Goal: Find specific page/section: Find specific page/section

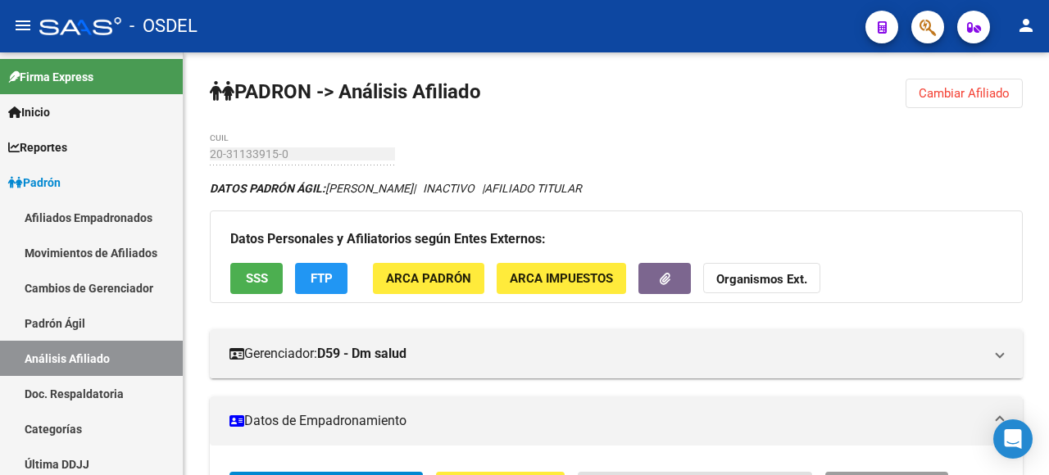
scroll to position [164, 0]
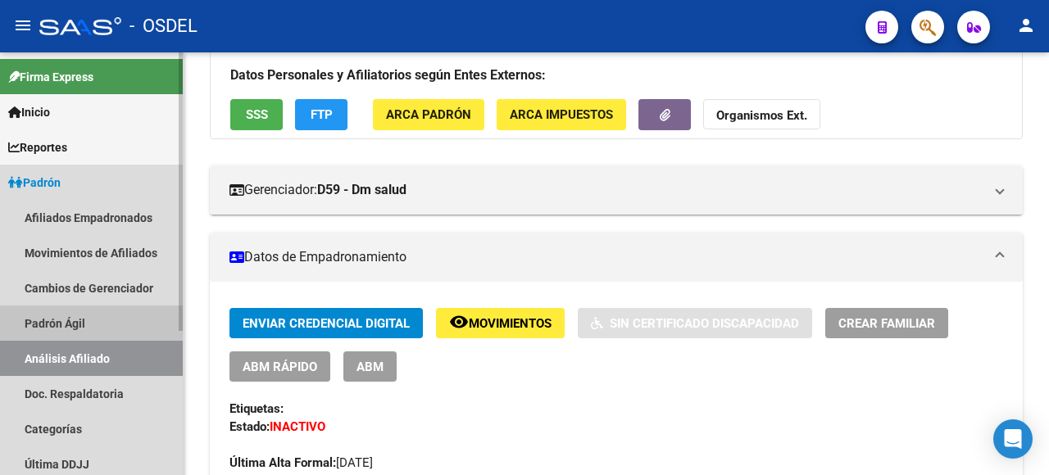
click at [69, 312] on link "Padrón Ágil" at bounding box center [91, 323] width 183 height 35
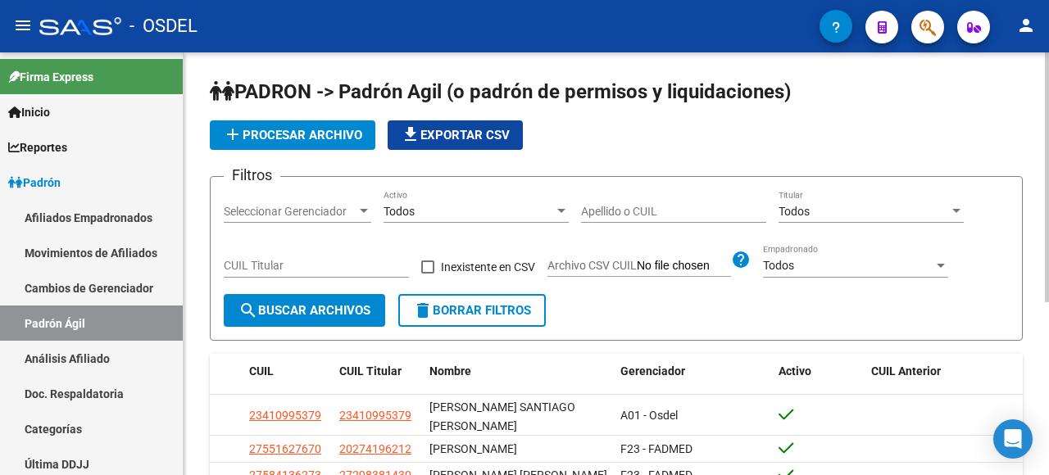
click at [585, 213] on input "Apellido o CUIL" at bounding box center [673, 212] width 185 height 14
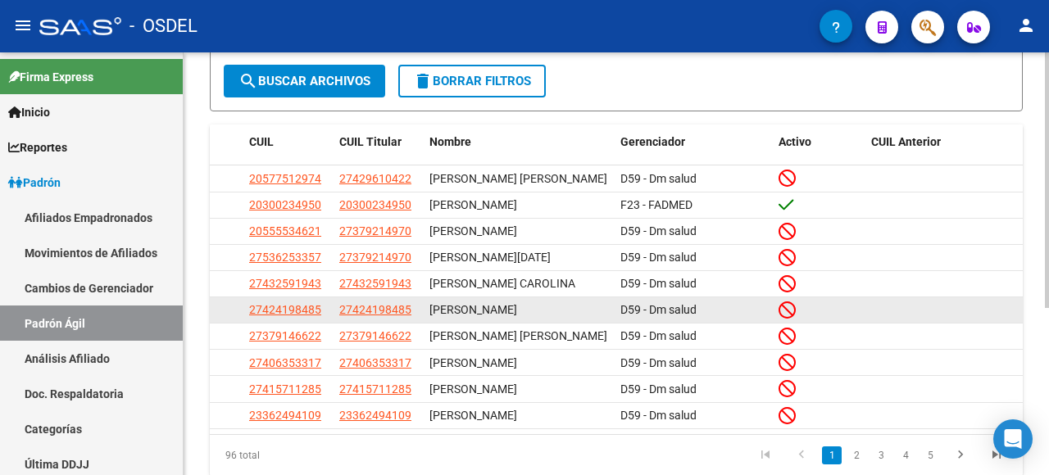
scroll to position [246, 0]
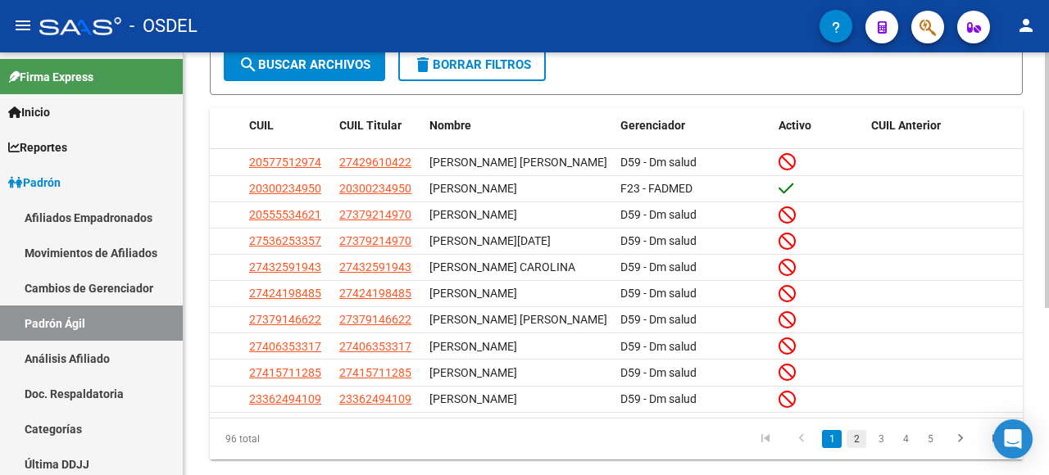
click at [851, 433] on link "2" at bounding box center [857, 439] width 20 height 18
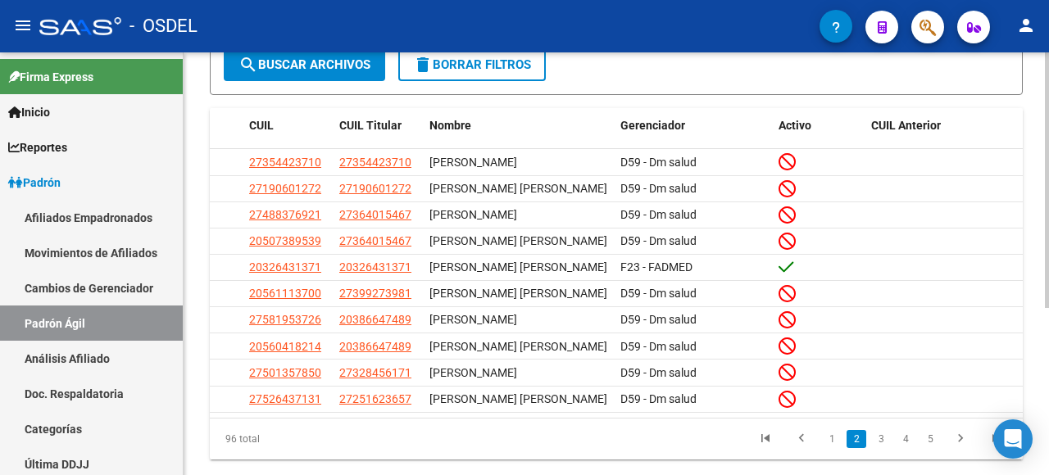
scroll to position [0, 0]
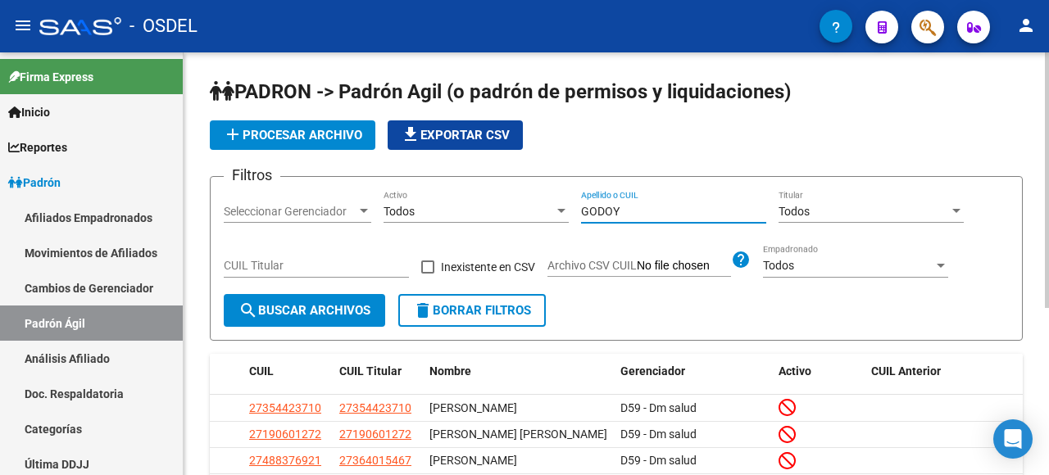
click at [643, 214] on input "GODOY" at bounding box center [673, 212] width 185 height 14
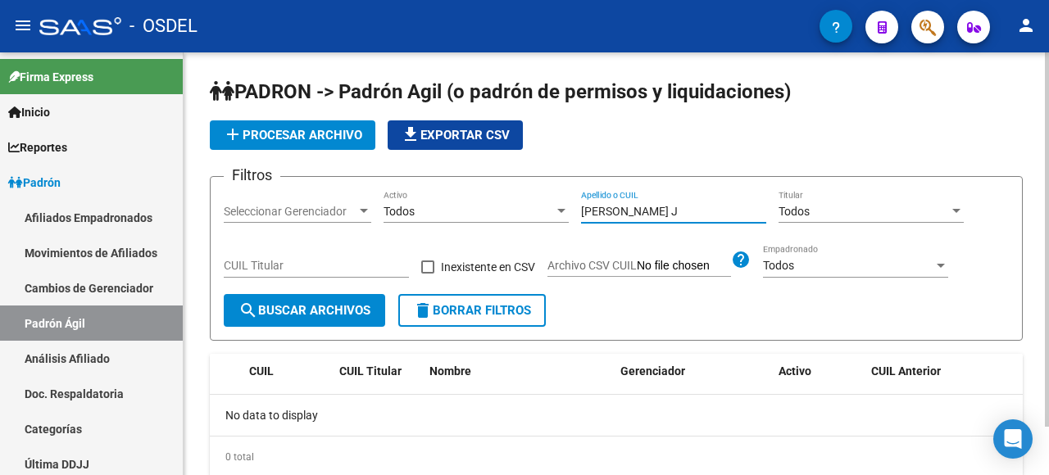
type input "GODOY"
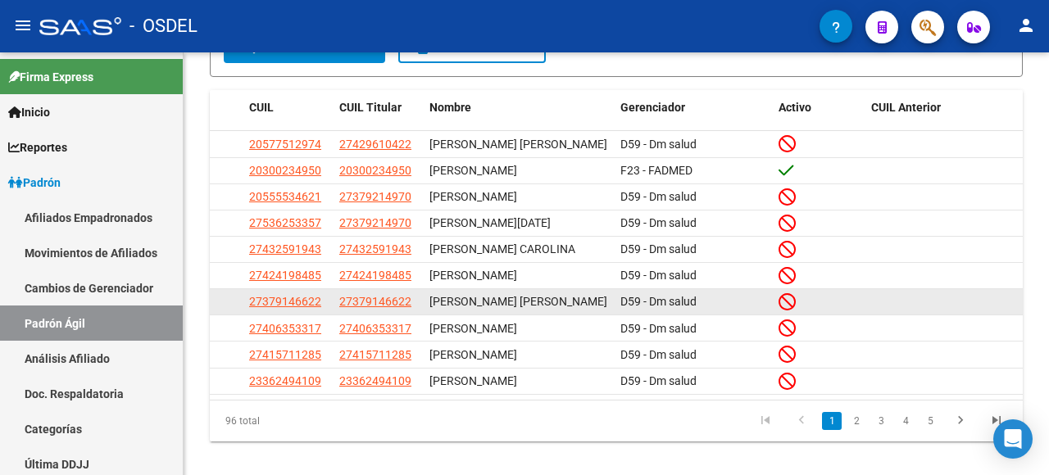
scroll to position [277, 0]
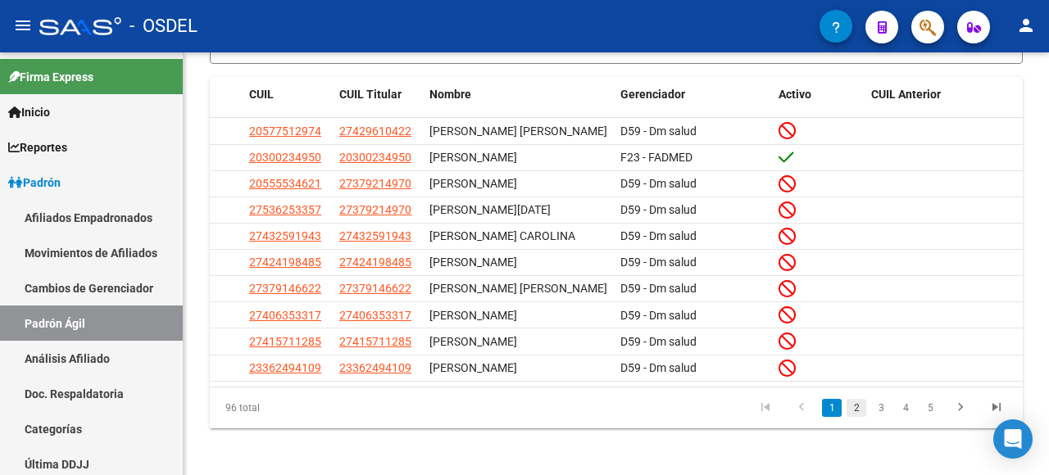
click at [861, 402] on link "2" at bounding box center [857, 408] width 20 height 18
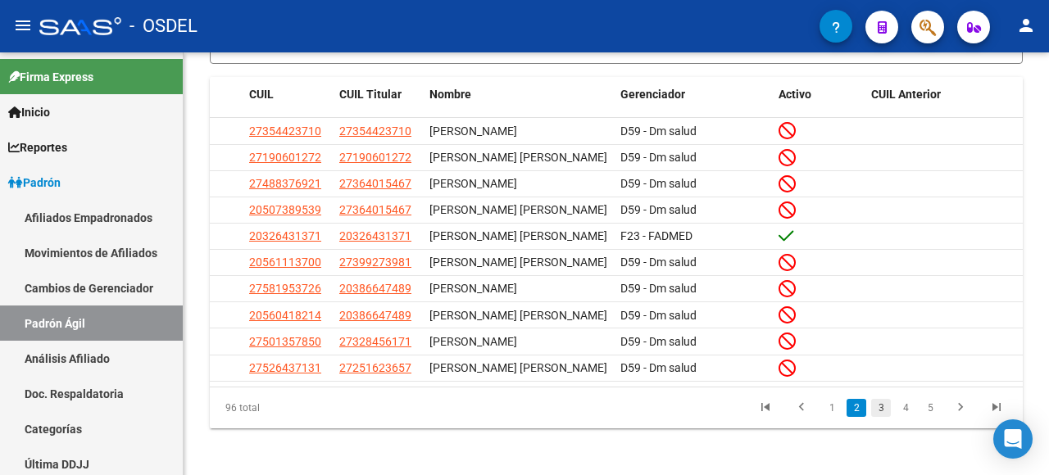
click at [878, 403] on link "3" at bounding box center [881, 408] width 20 height 18
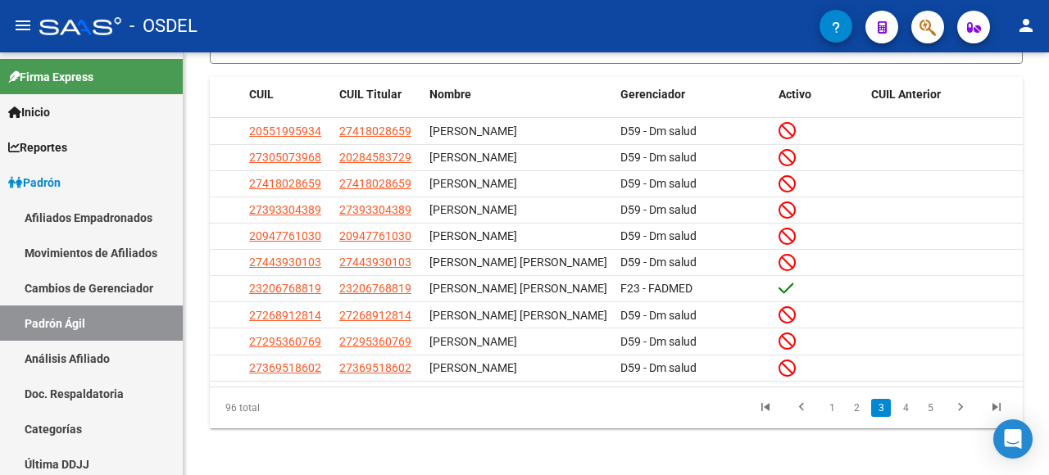
click at [902, 417] on link "4" at bounding box center [906, 408] width 20 height 18
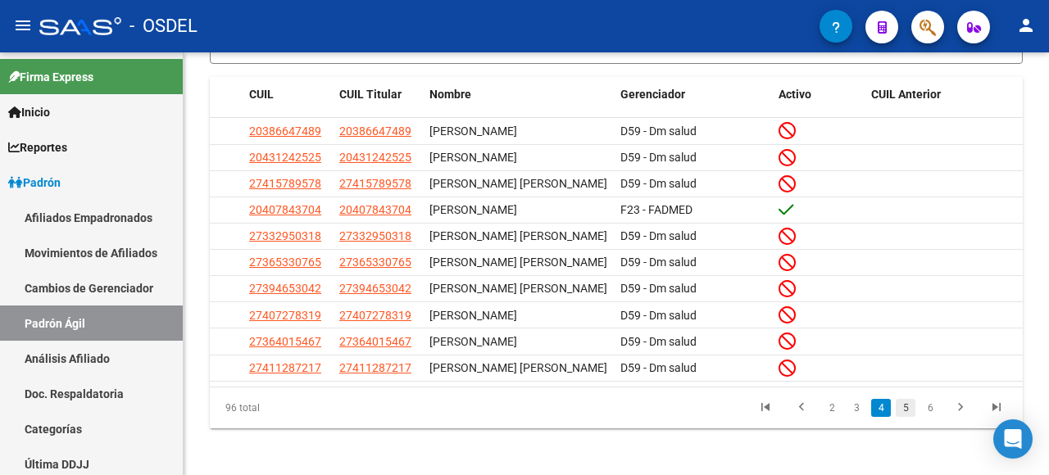
click at [902, 417] on link "5" at bounding box center [906, 408] width 20 height 18
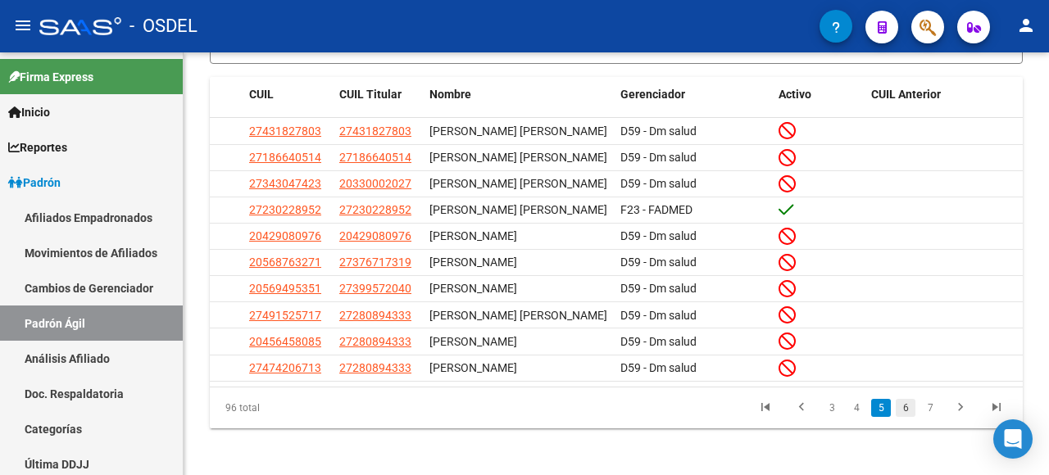
click at [904, 402] on link "6" at bounding box center [906, 408] width 20 height 18
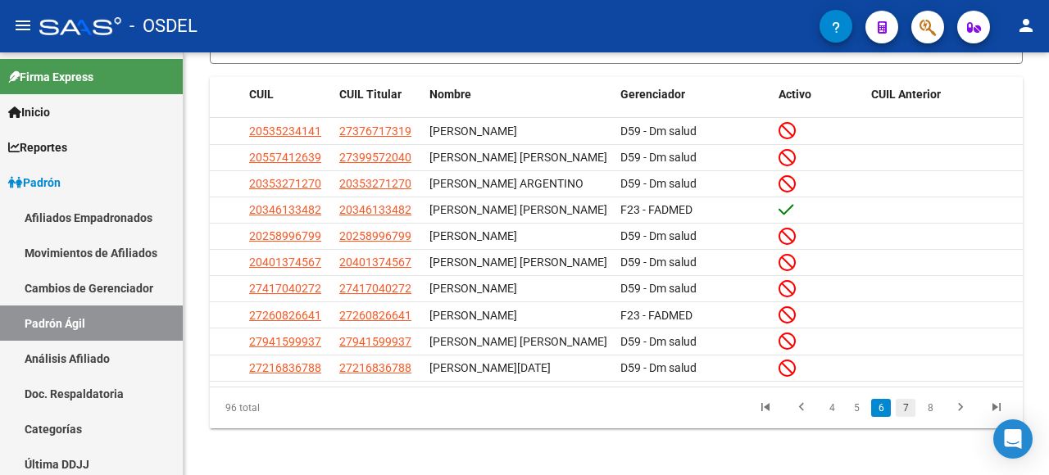
click at [907, 417] on link "7" at bounding box center [906, 408] width 20 height 18
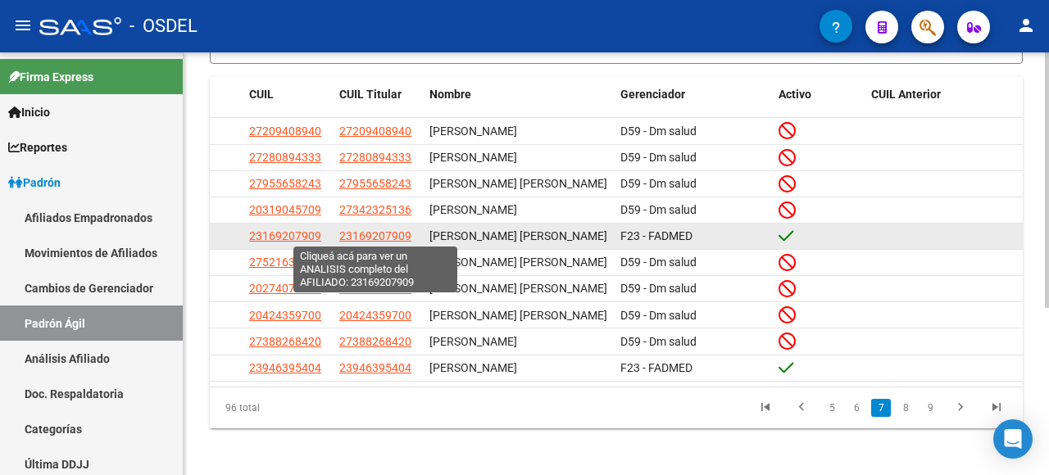
click at [388, 236] on span "23169207909" at bounding box center [375, 235] width 72 height 13
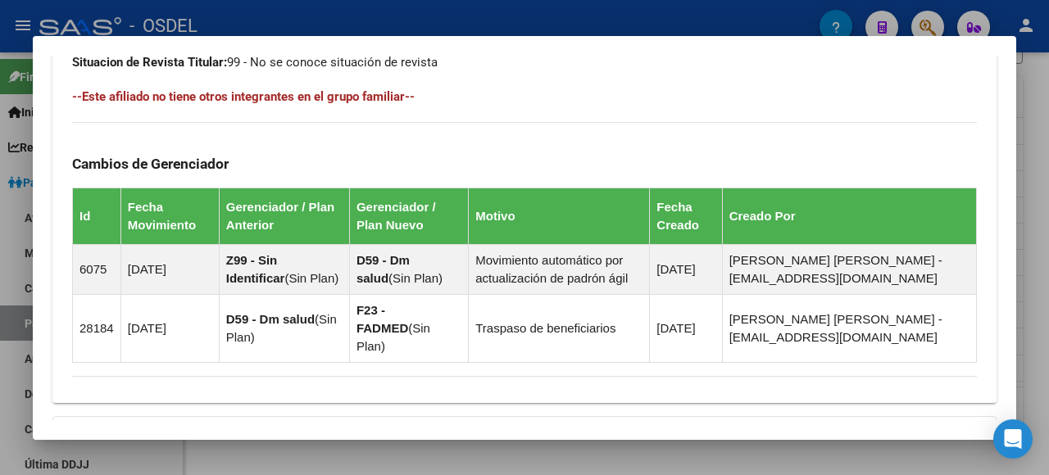
scroll to position [984, 0]
